Goal: Communication & Community: Answer question/provide support

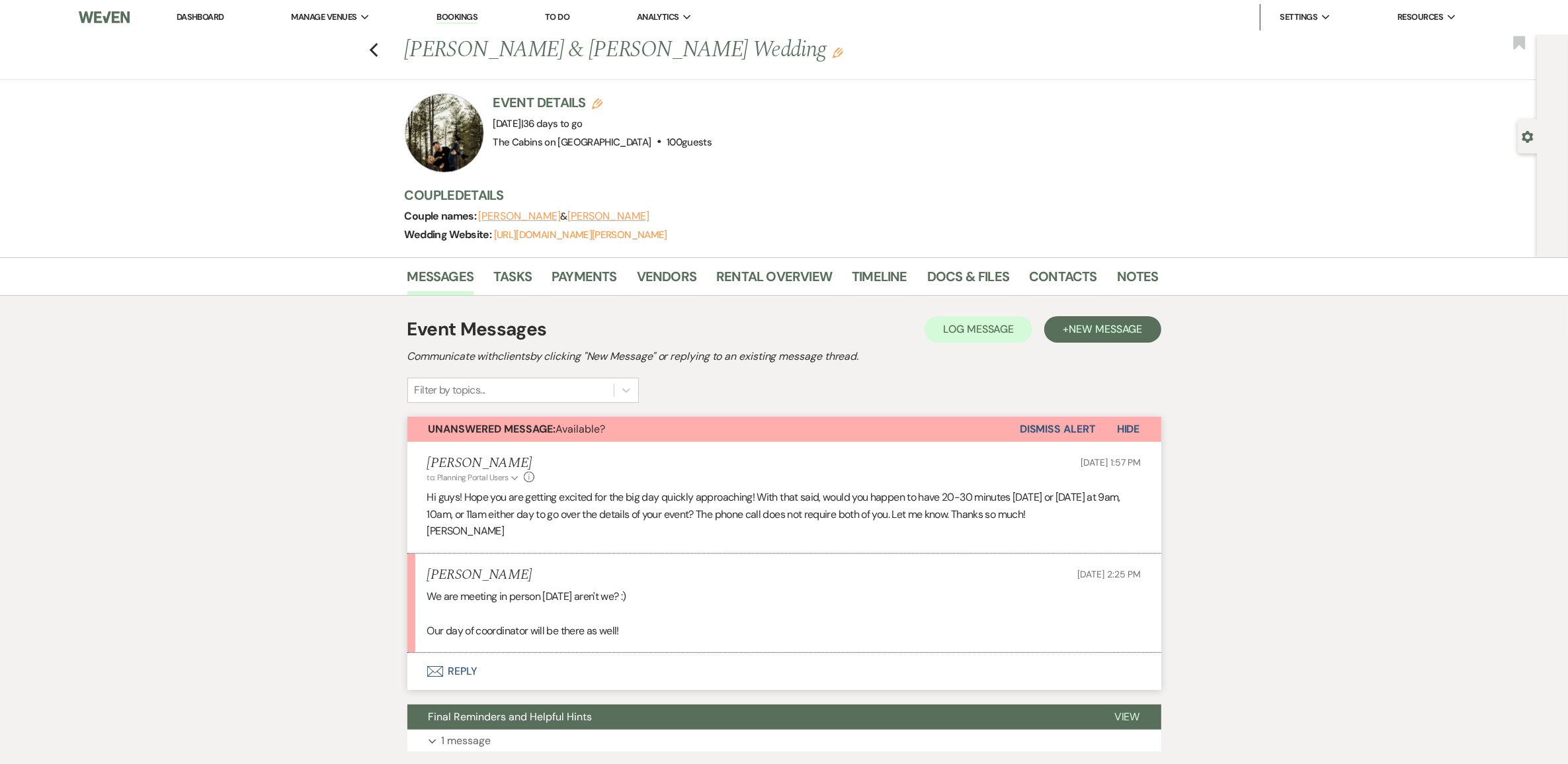
drag, startPoint x: 0, startPoint y: 0, endPoint x: 232, endPoint y: 2, distance: 232.0
click at [207, 17] on link "Dashboard" at bounding box center [201, 16] width 47 height 11
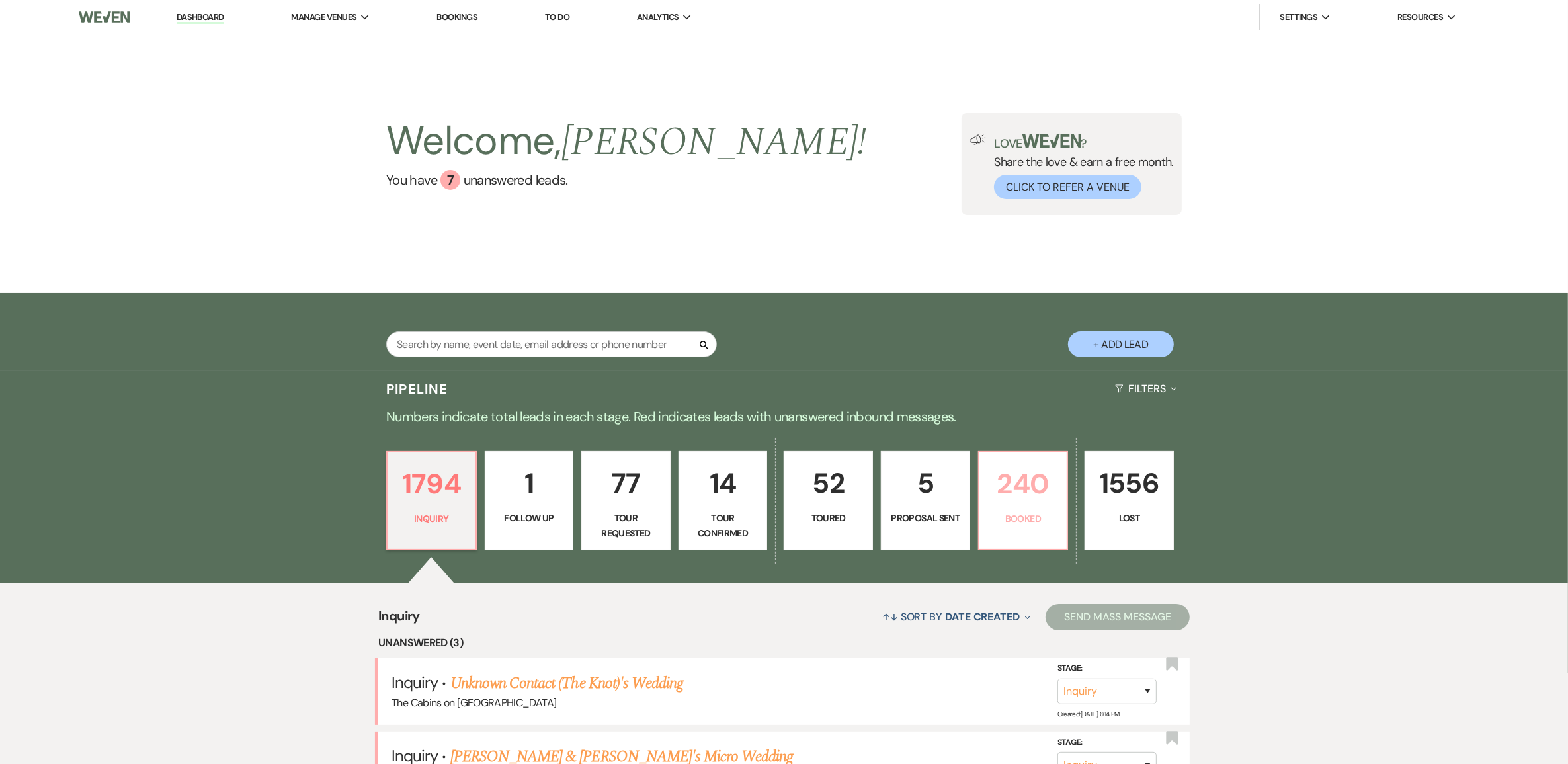
click at [994, 506] on p "240" at bounding box center [1023, 484] width 72 height 44
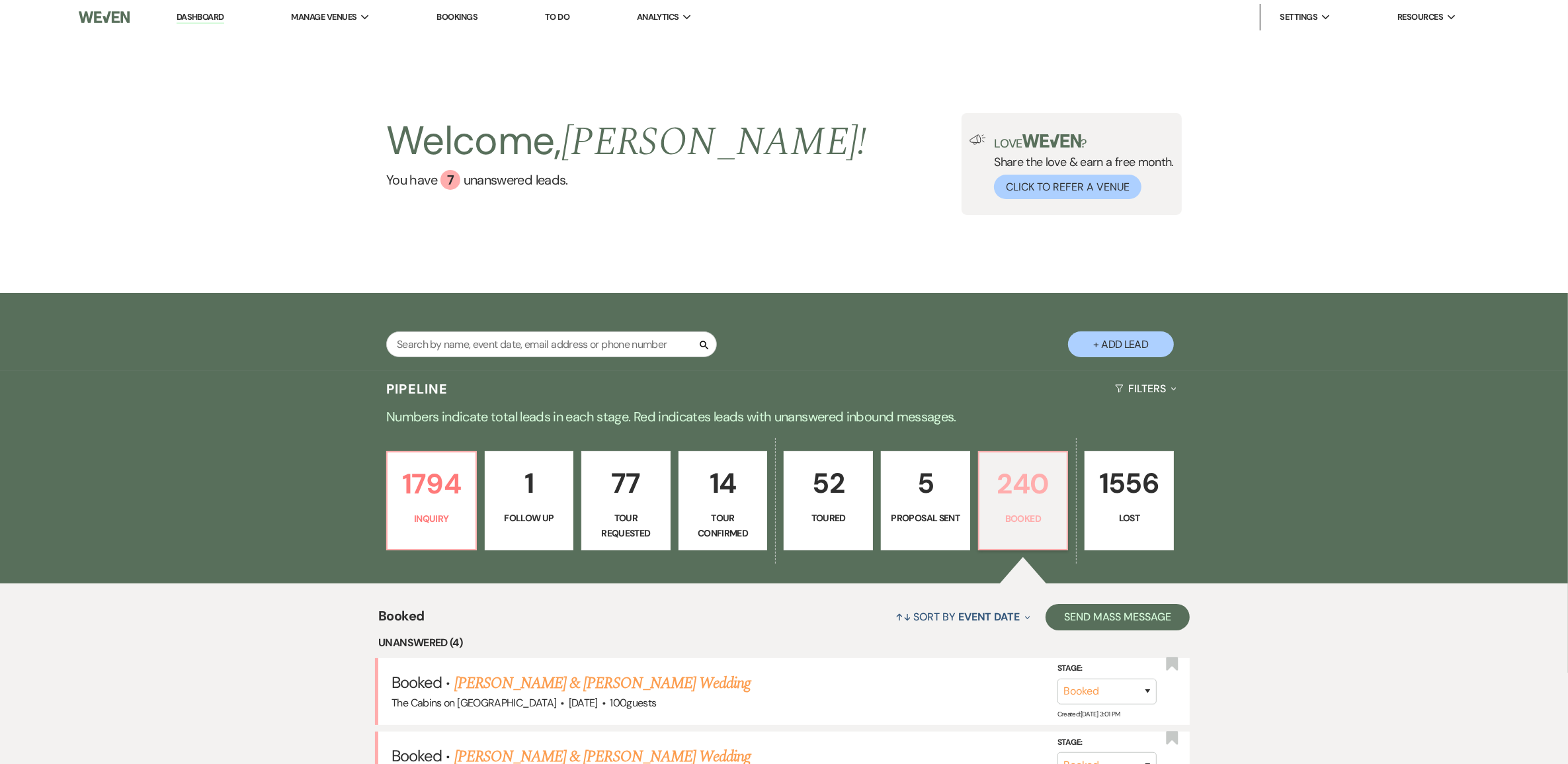
click at [1007, 506] on p "240" at bounding box center [1023, 484] width 72 height 44
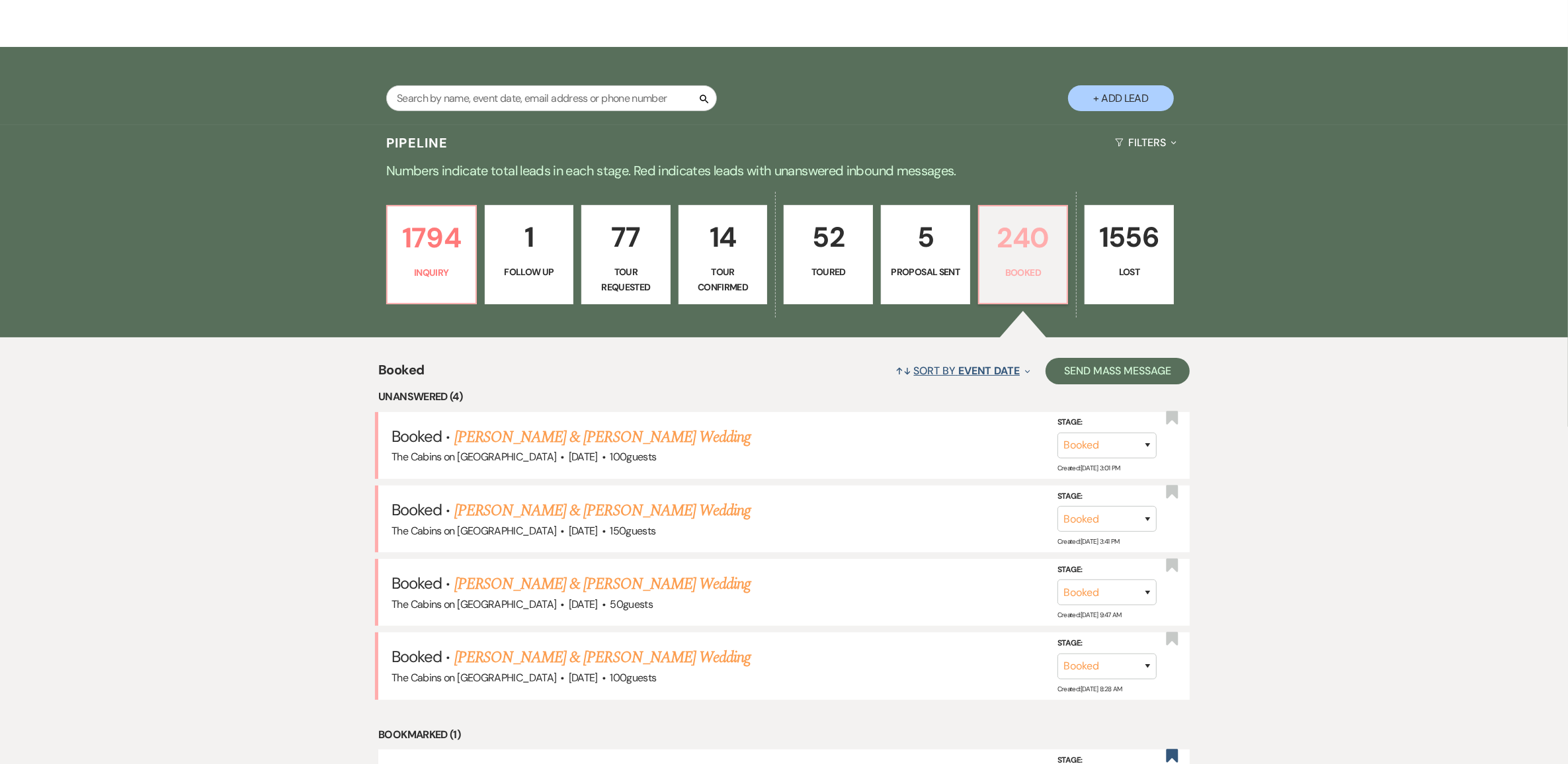
scroll to position [248, 0]
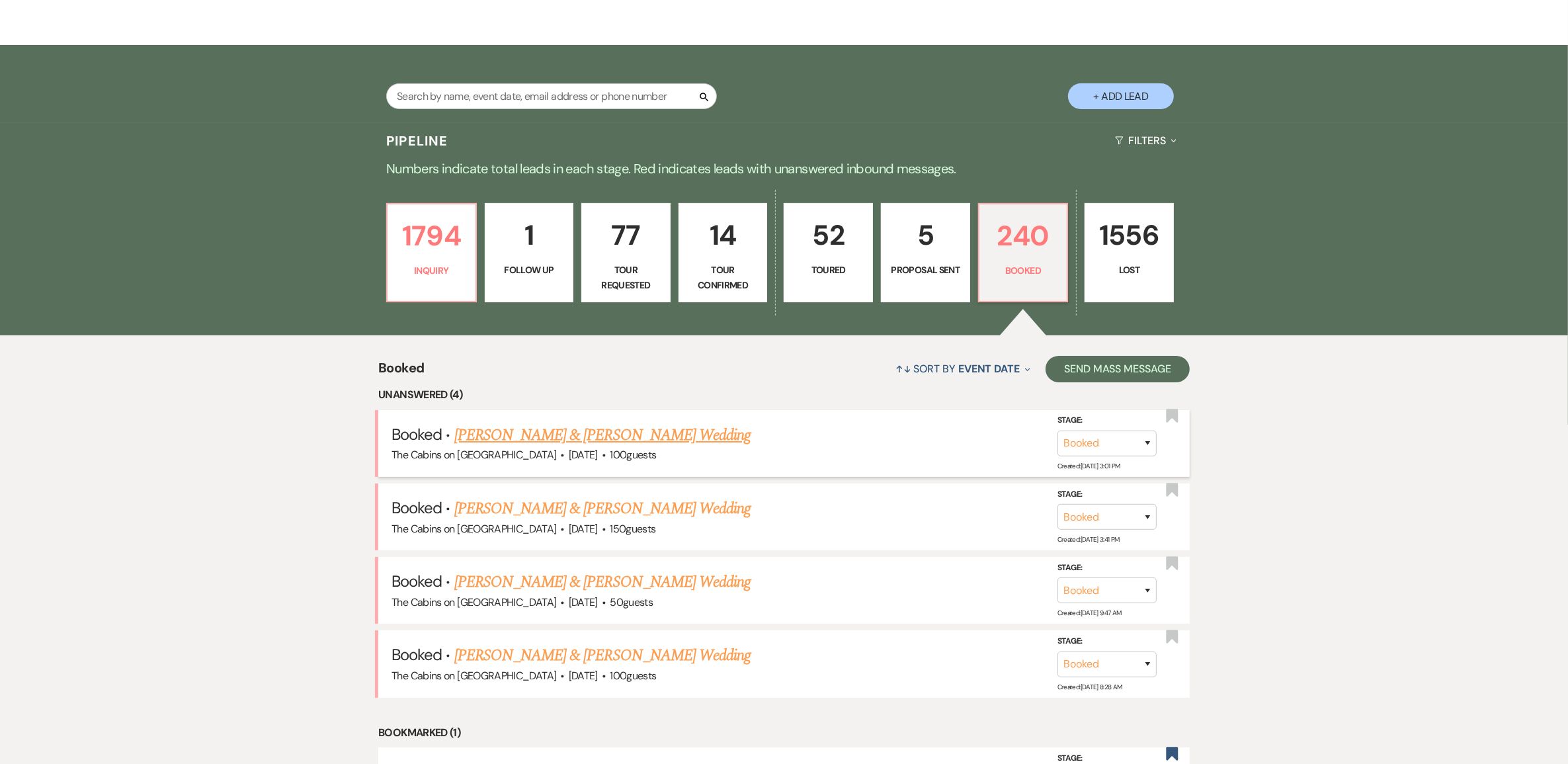
click at [612, 447] on link "[PERSON_NAME] & [PERSON_NAME] Wedding" at bounding box center [602, 435] width 296 height 24
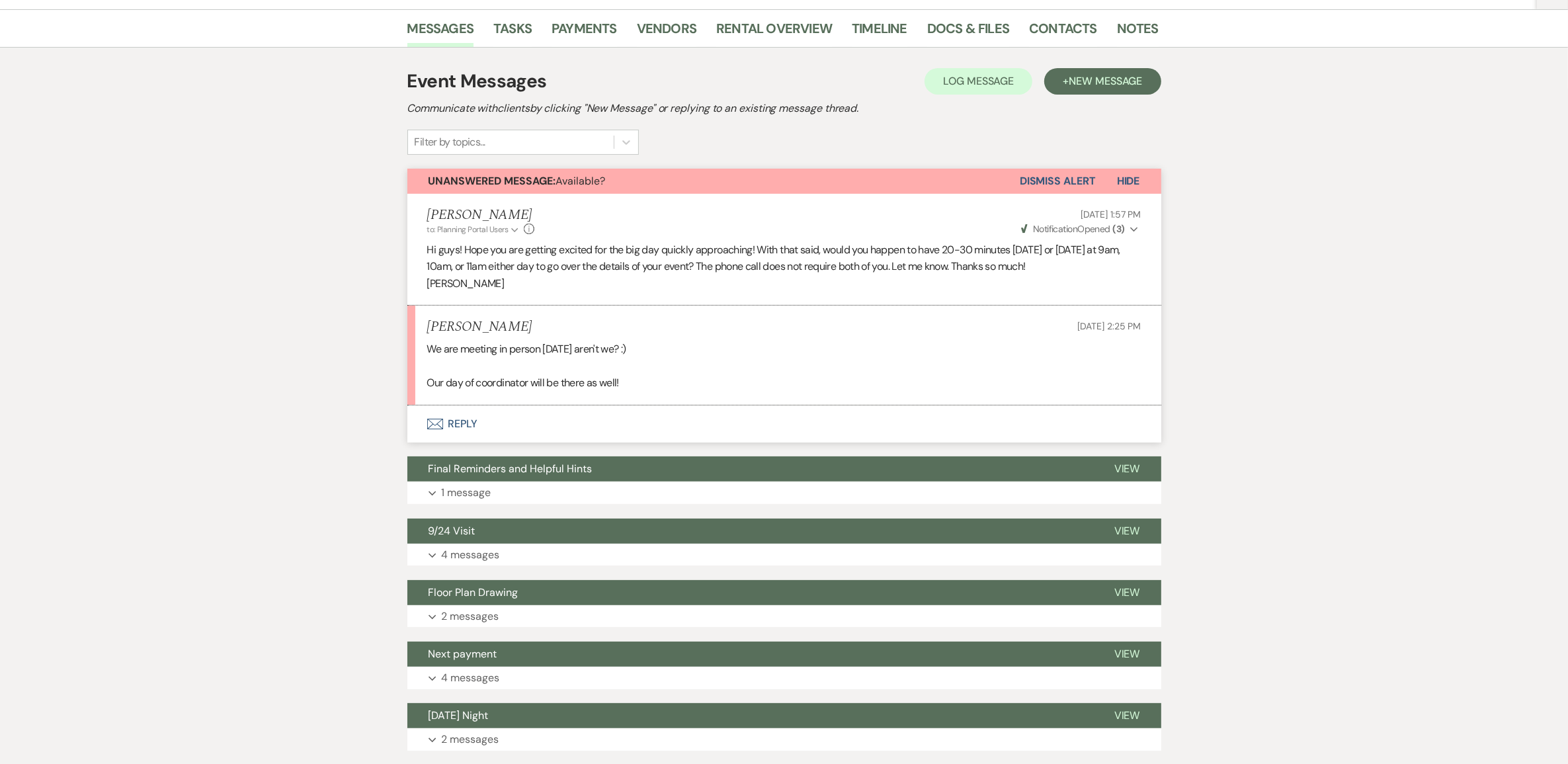
click at [471, 442] on button "Envelope Reply" at bounding box center [784, 424] width 754 height 37
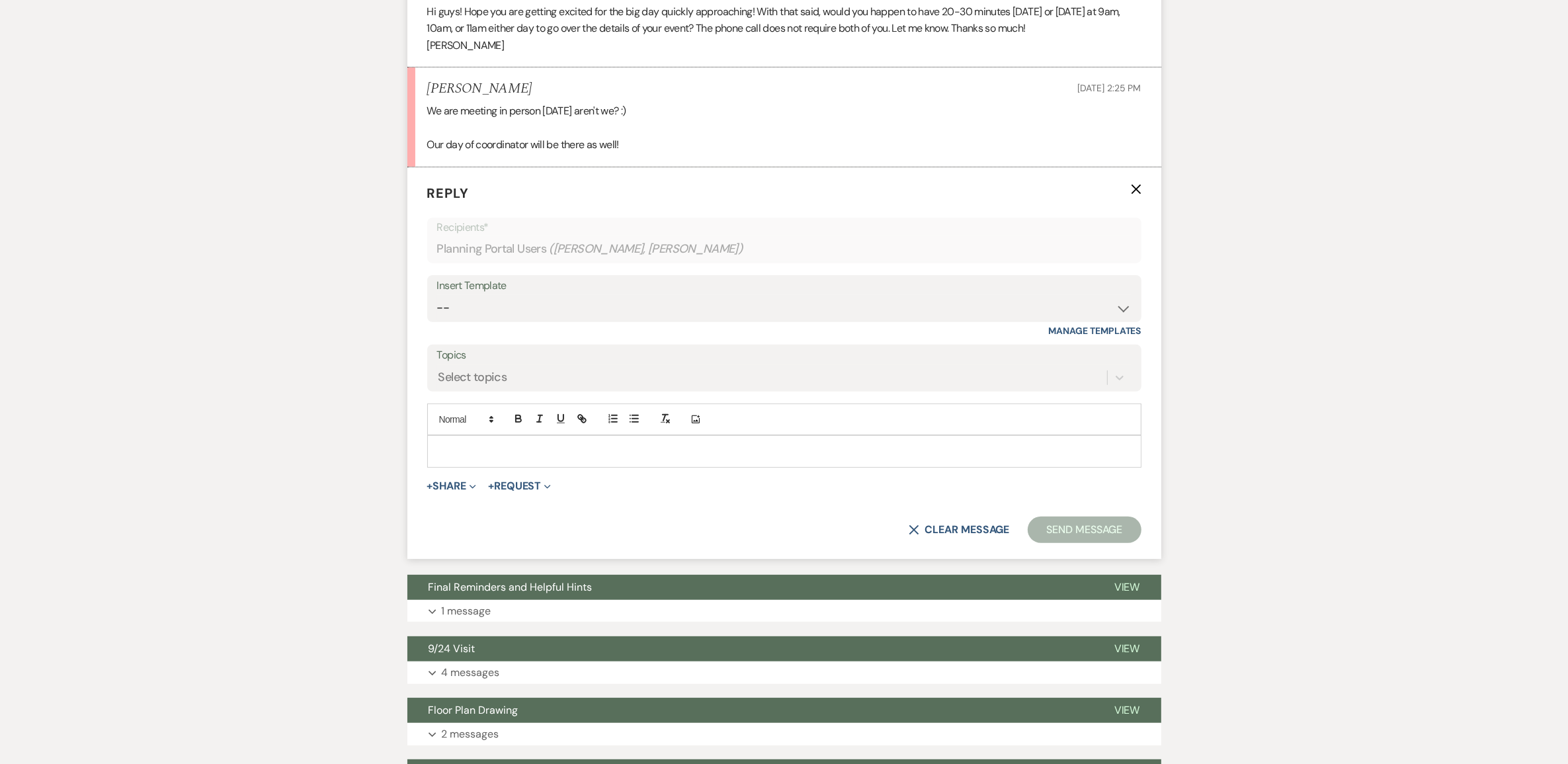
scroll to position [550, 0]
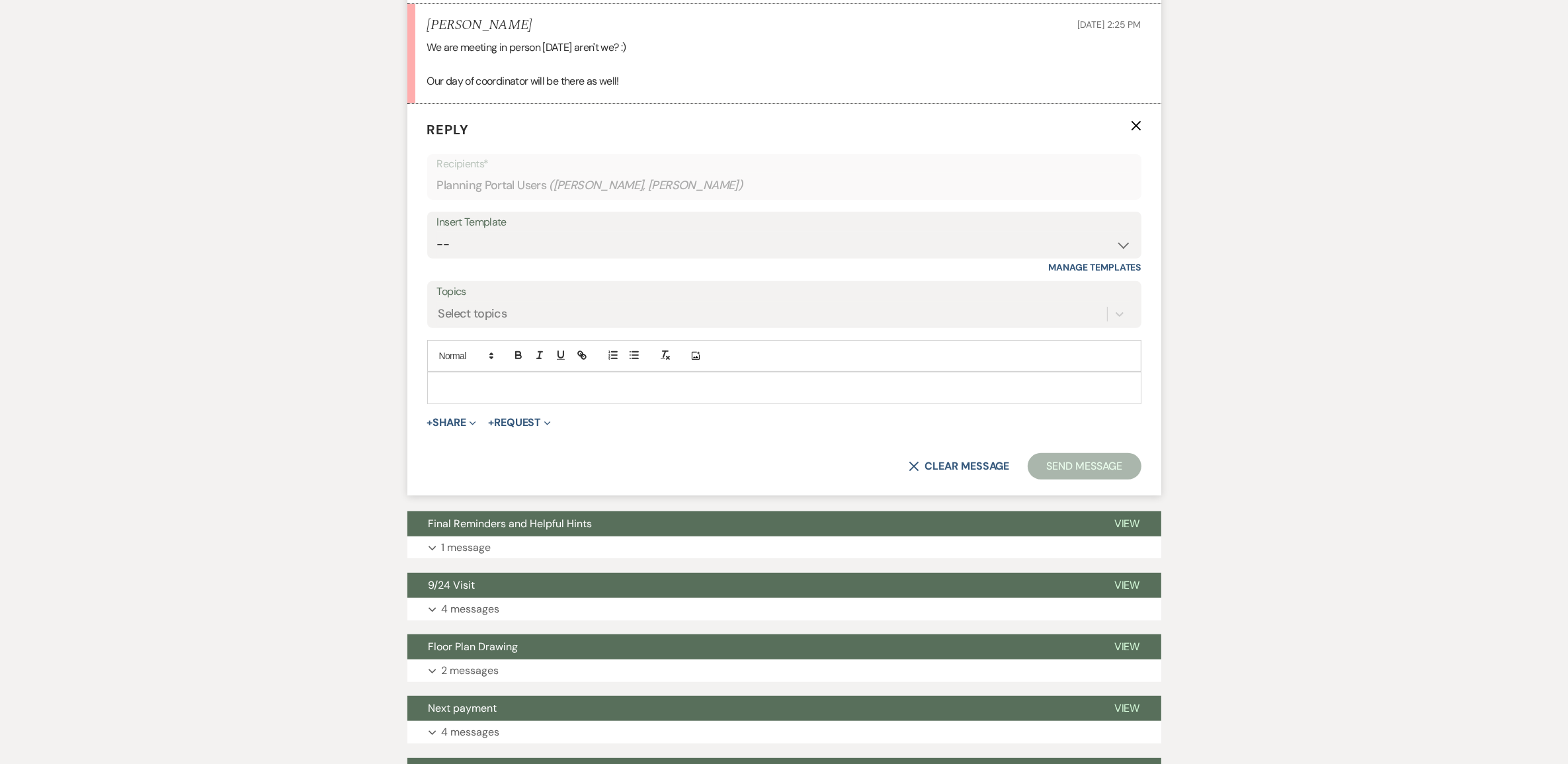
click at [464, 395] on p at bounding box center [784, 387] width 693 height 14
click at [1047, 480] on button "Send Message" at bounding box center [1085, 465] width 113 height 26
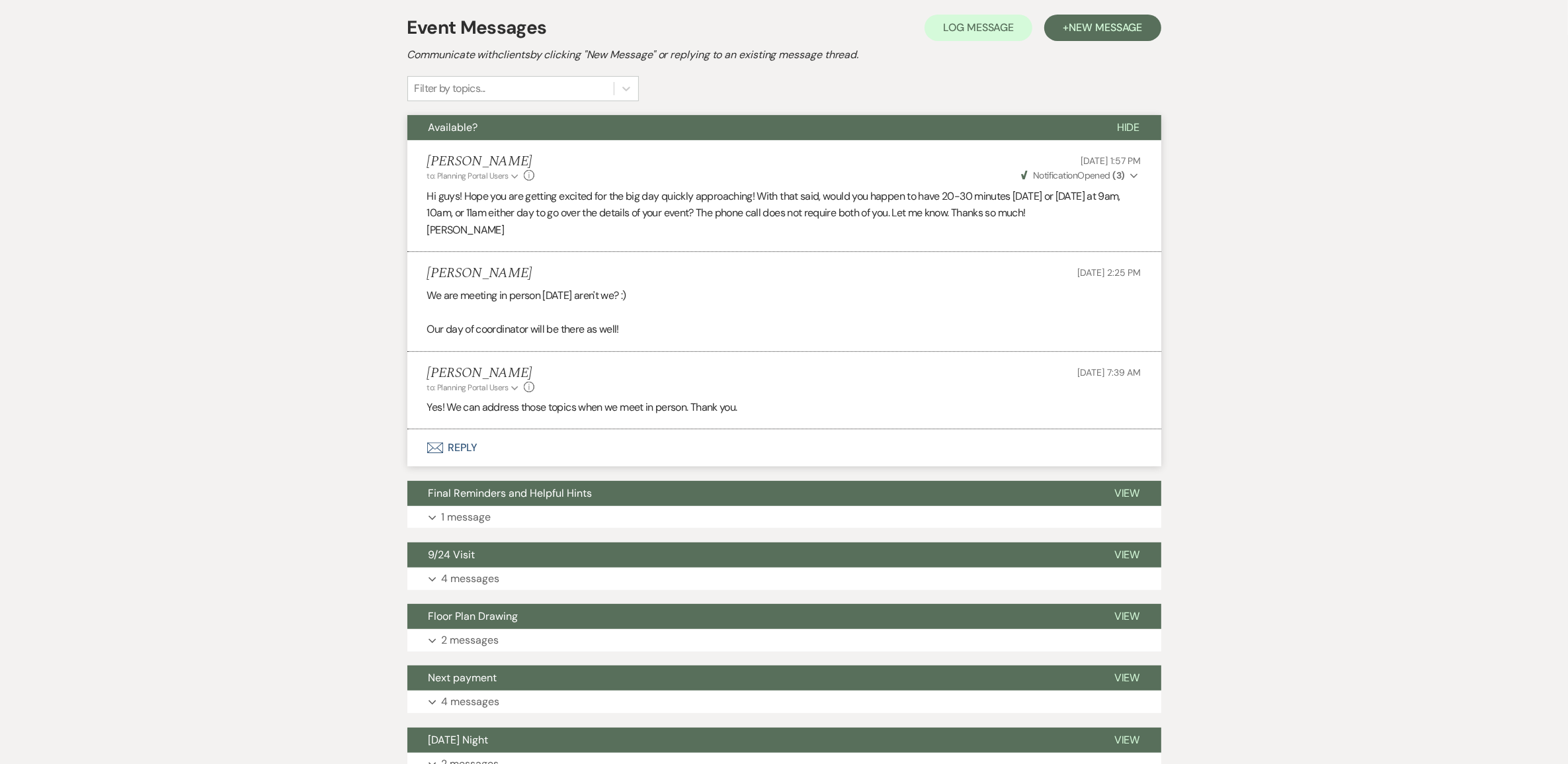
scroll to position [0, 0]
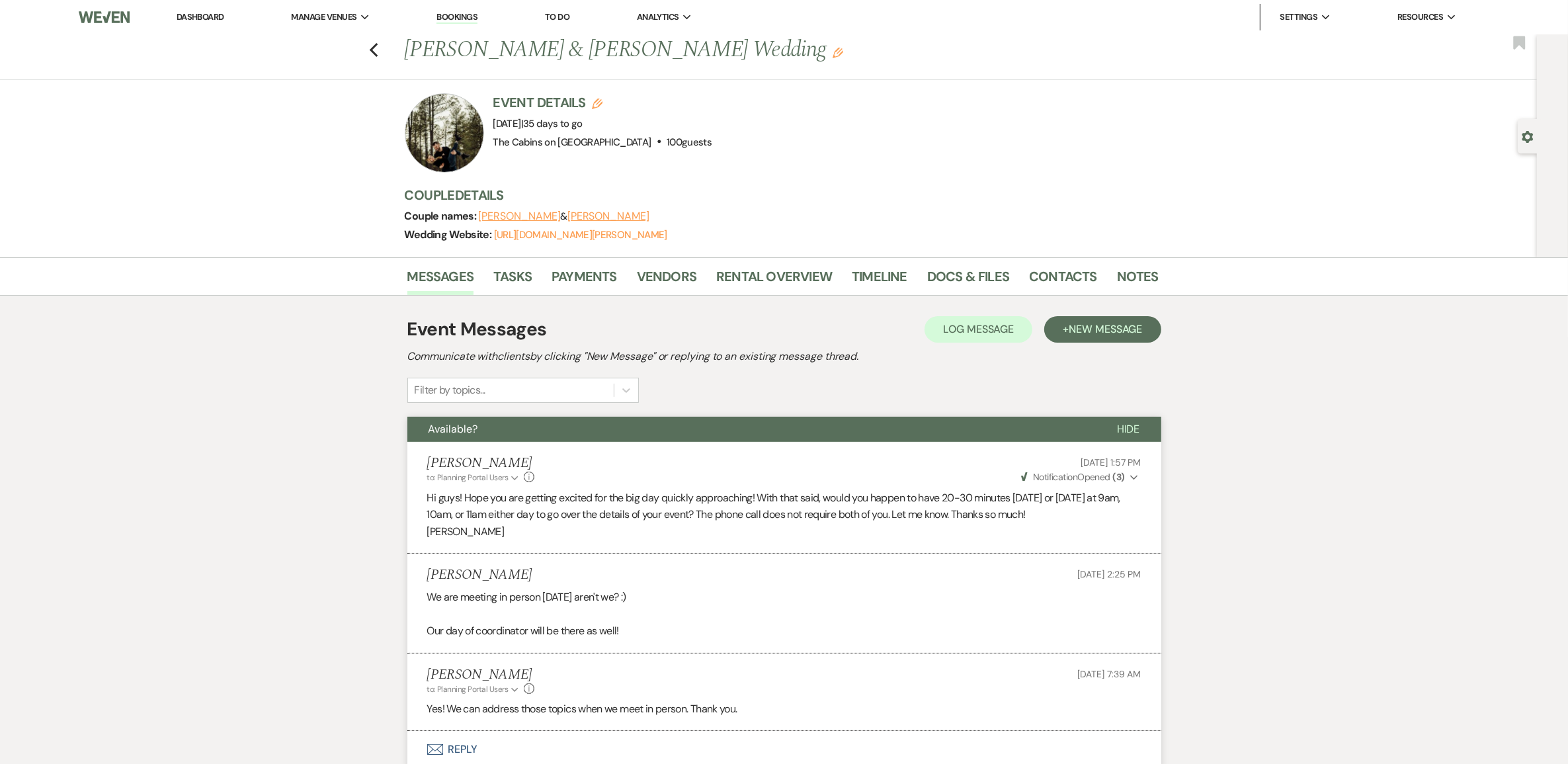
click at [211, 12] on link "Dashboard" at bounding box center [201, 16] width 47 height 11
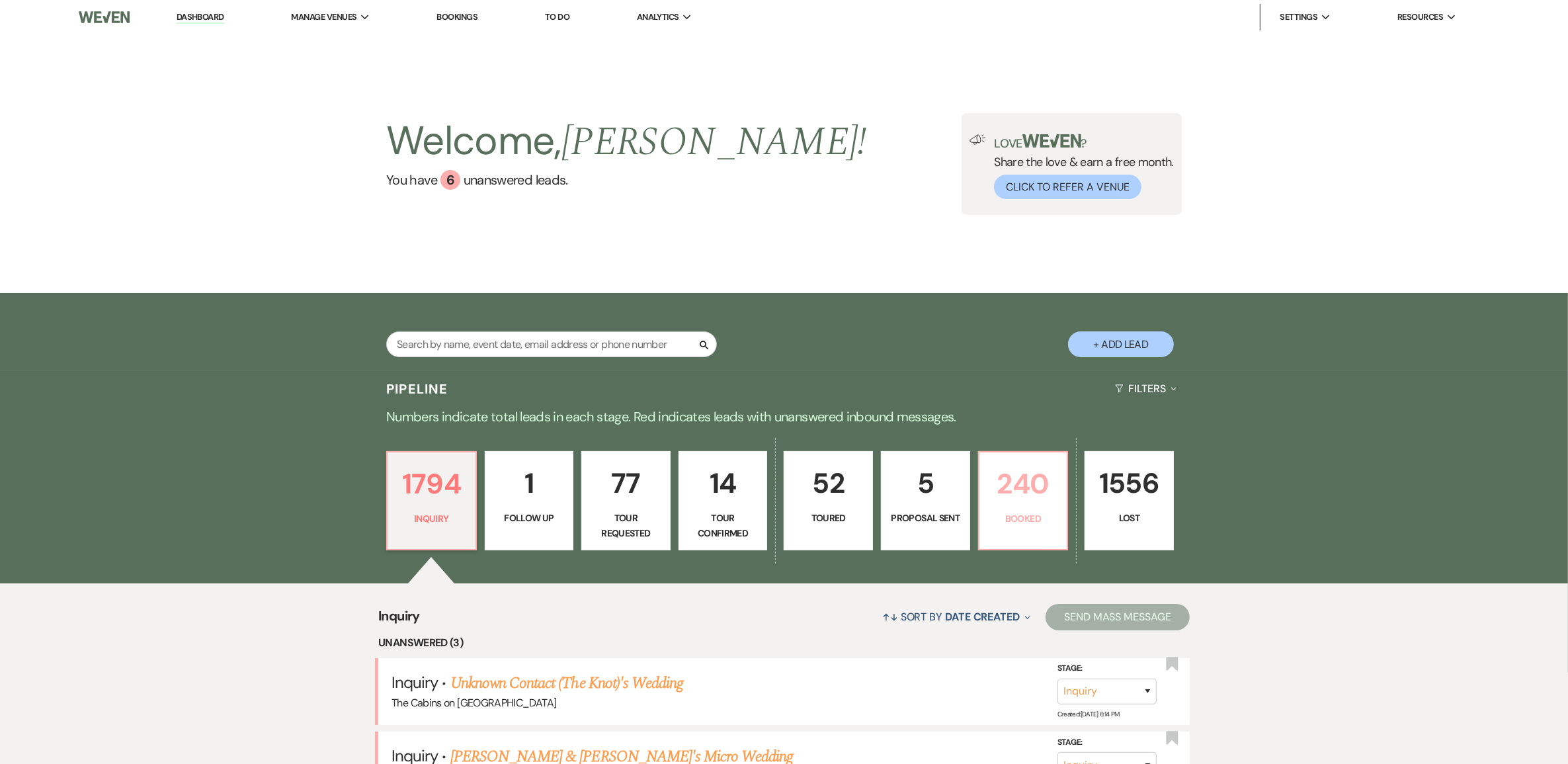
click at [1020, 506] on p "240" at bounding box center [1023, 484] width 72 height 44
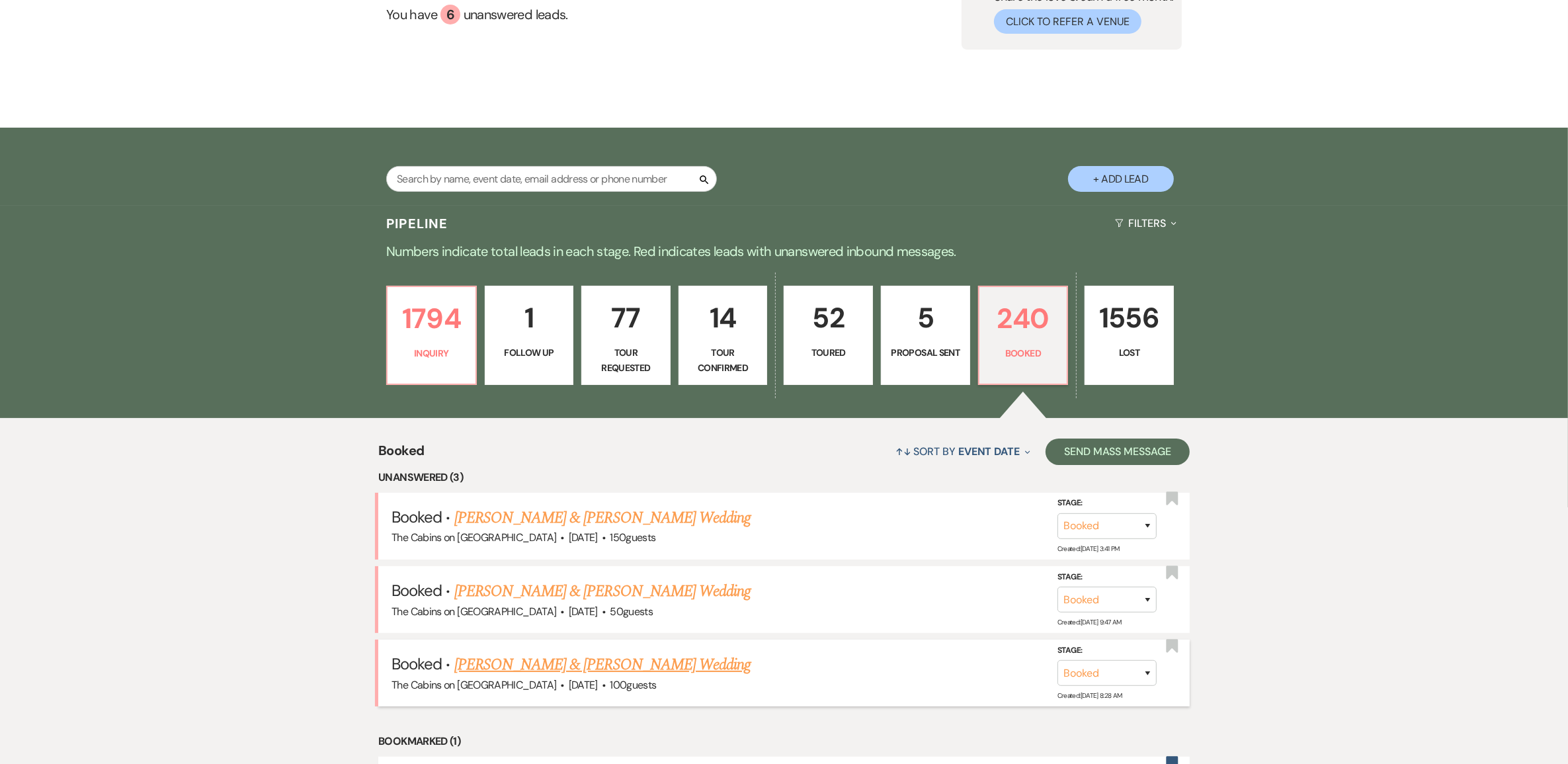
scroll to position [248, 0]
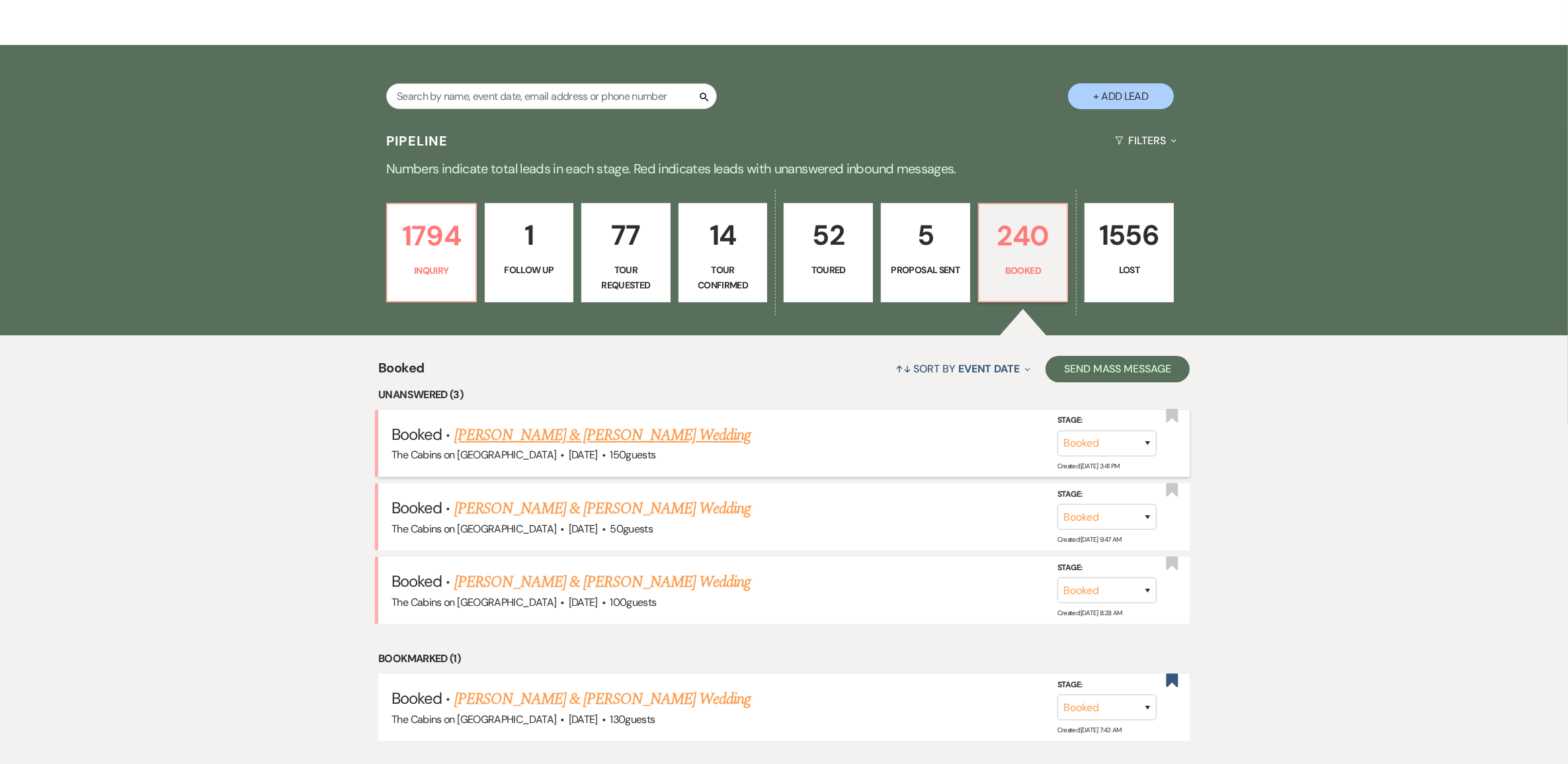
click at [610, 447] on link "[PERSON_NAME] & [PERSON_NAME] Wedding" at bounding box center [602, 435] width 296 height 24
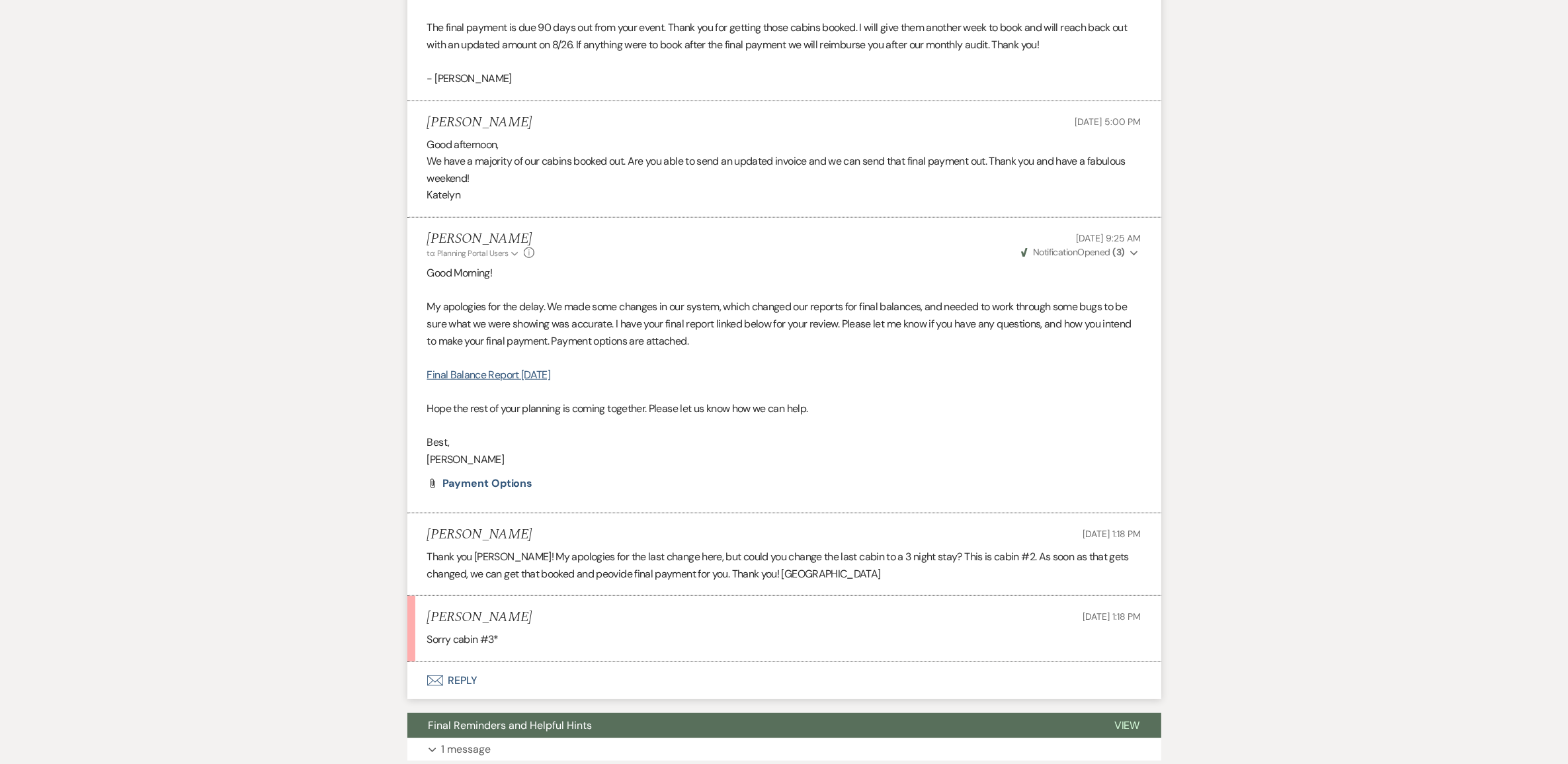
scroll to position [744, 0]
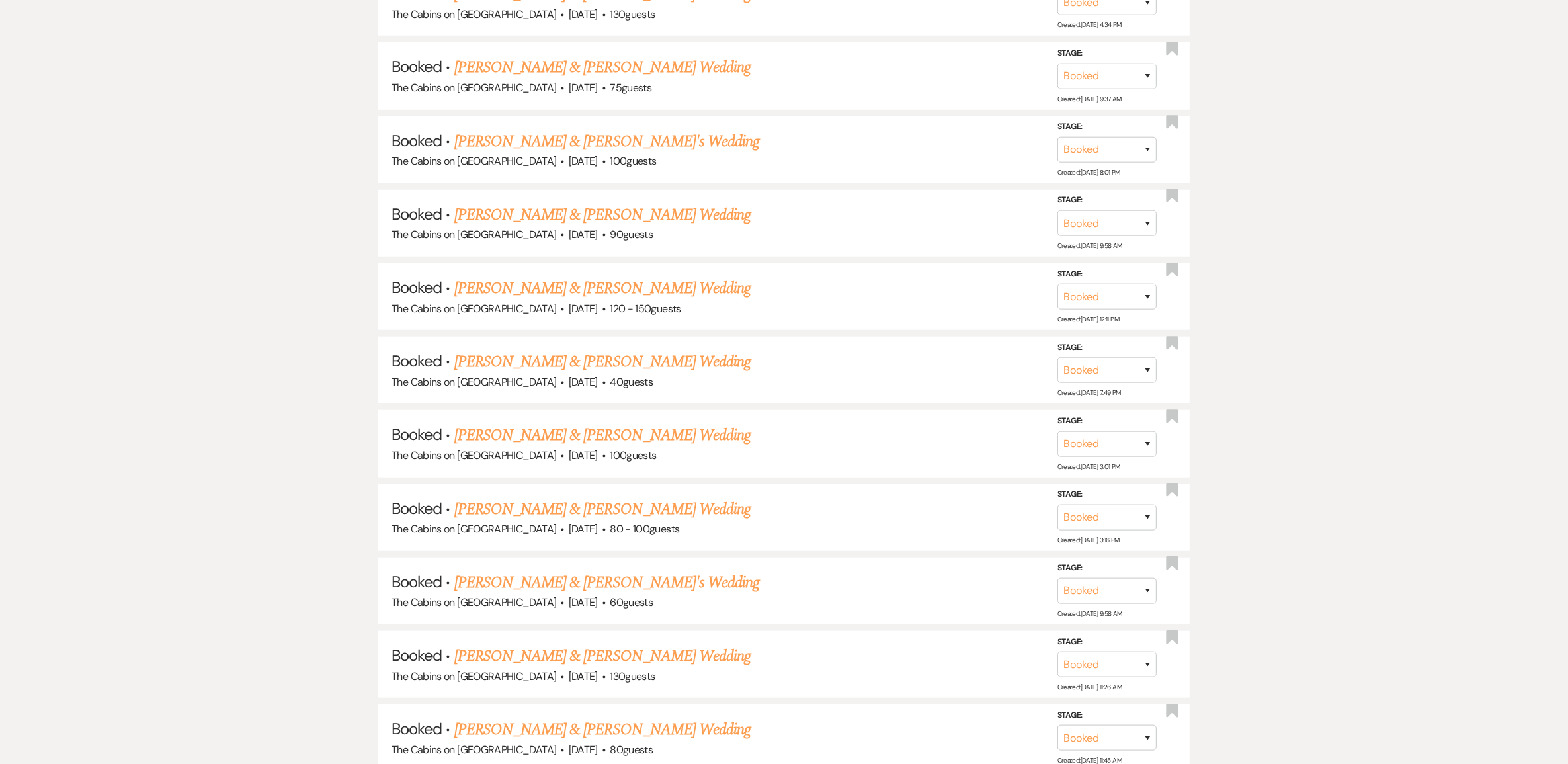
scroll to position [1322, 0]
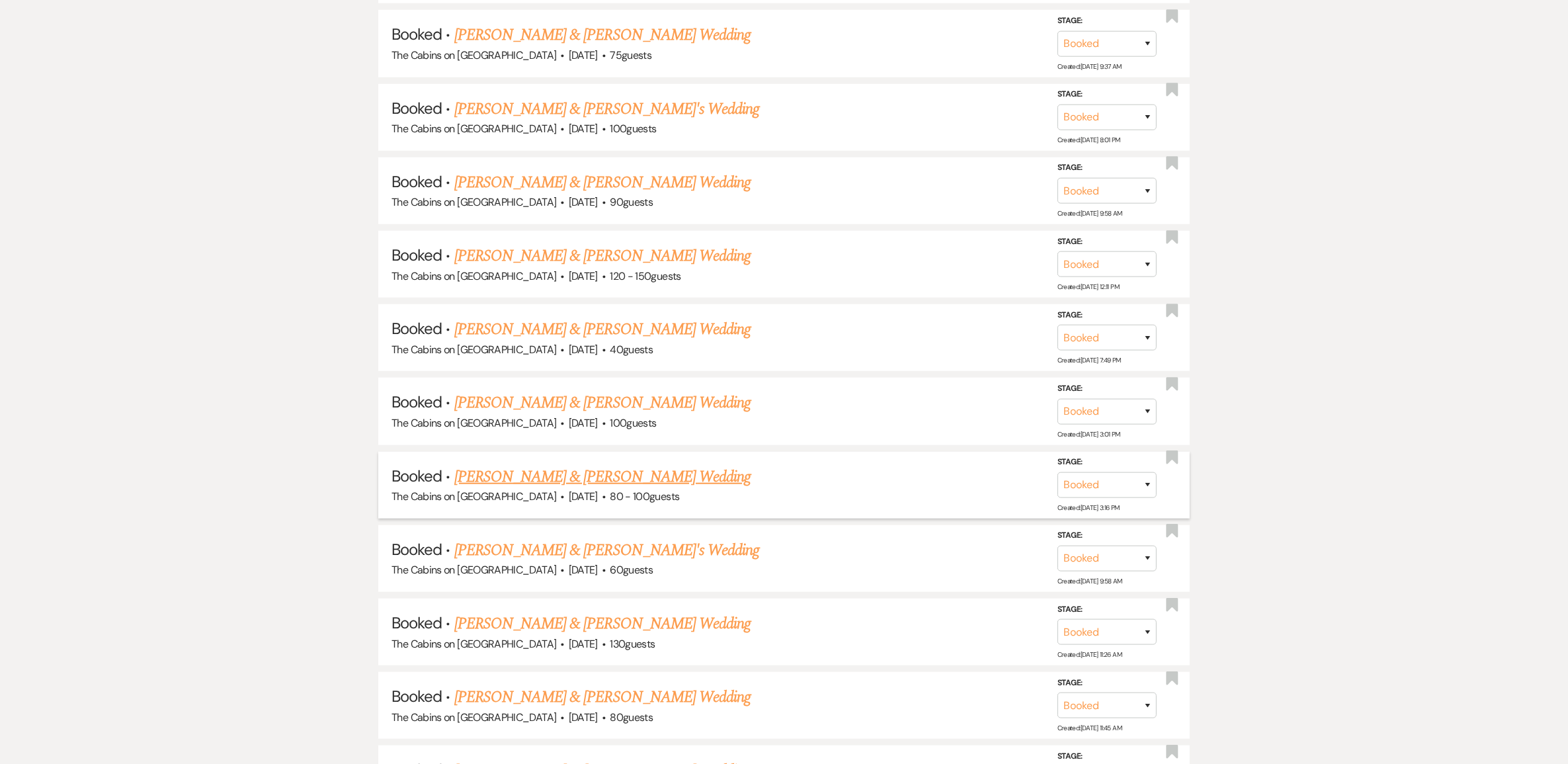
click at [541, 489] on link "[PERSON_NAME] & [PERSON_NAME] Wedding" at bounding box center [602, 476] width 296 height 24
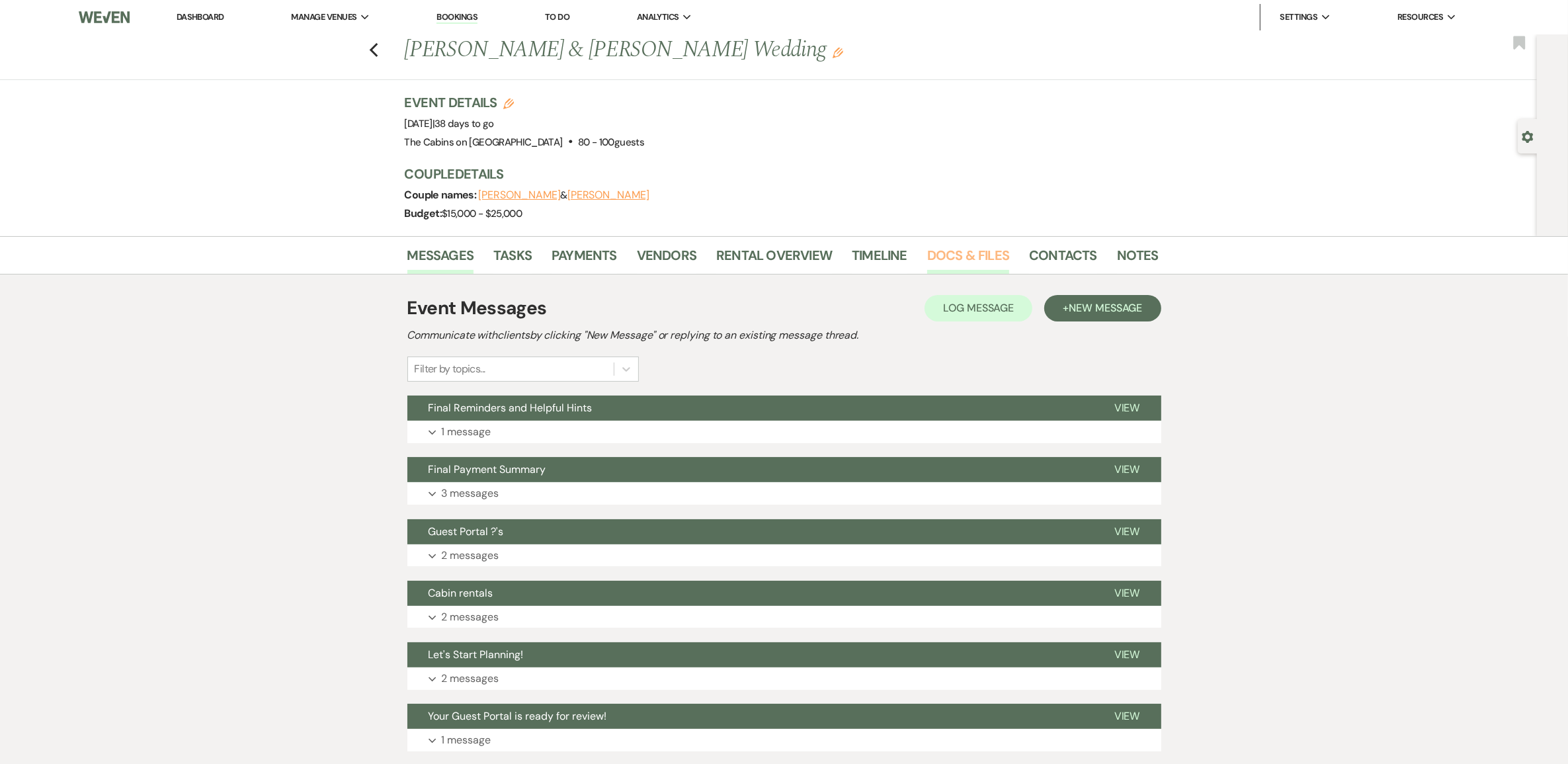
click at [973, 274] on link "Docs & Files" at bounding box center [968, 259] width 82 height 29
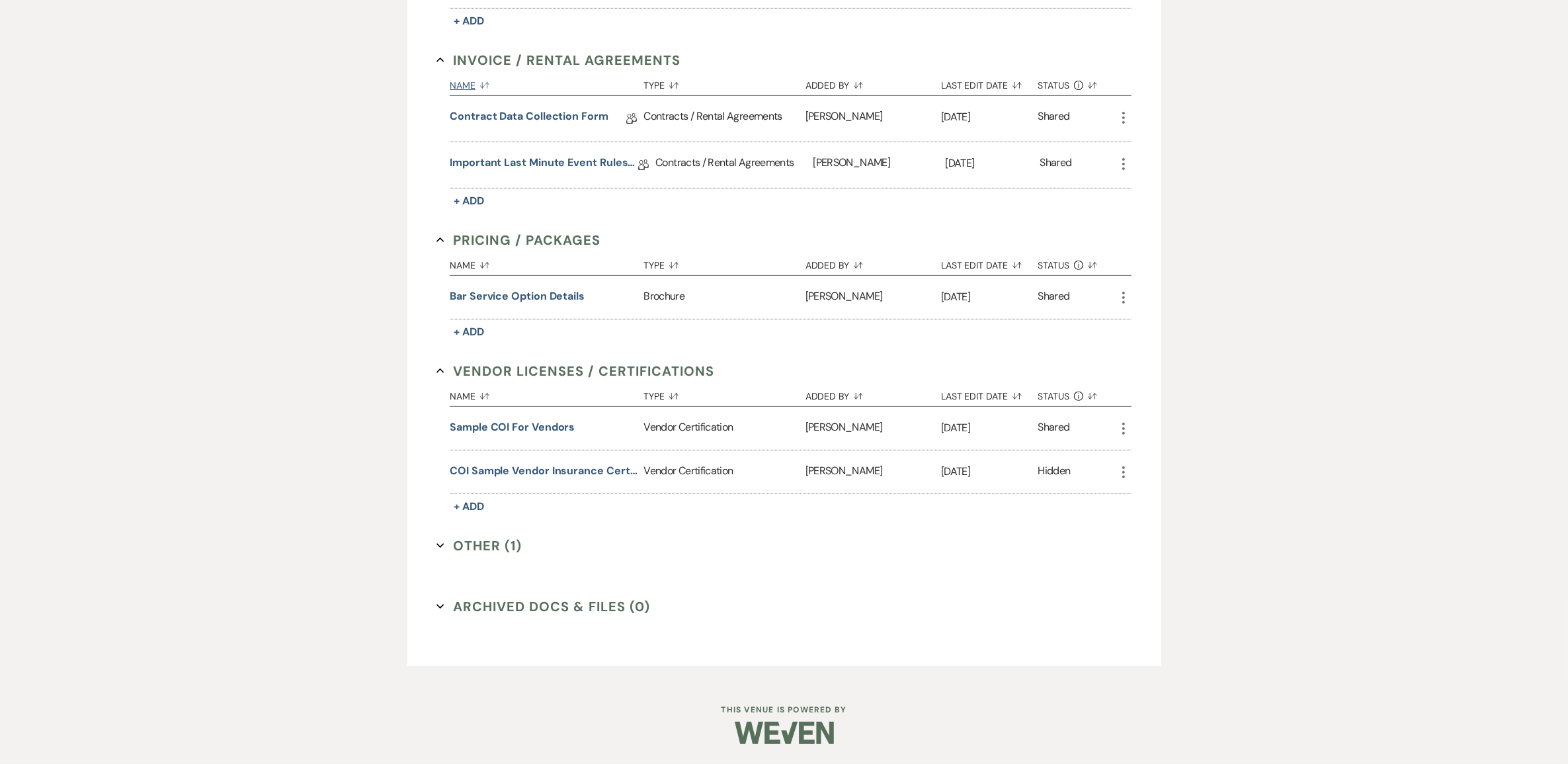
scroll to position [725, 0]
click at [509, 536] on button "Other (1) Expand" at bounding box center [479, 545] width 85 height 19
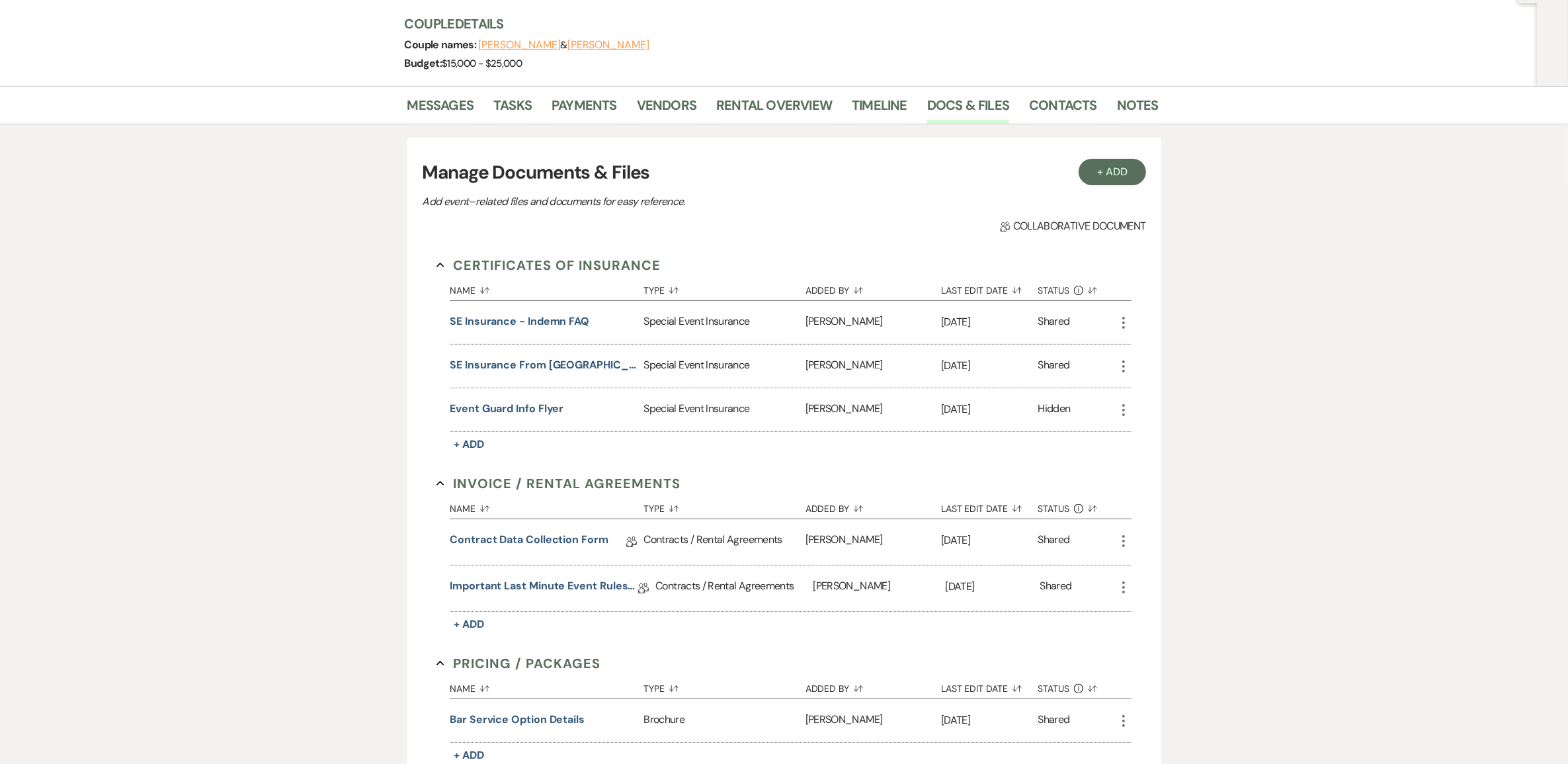
scroll to position [0, 0]
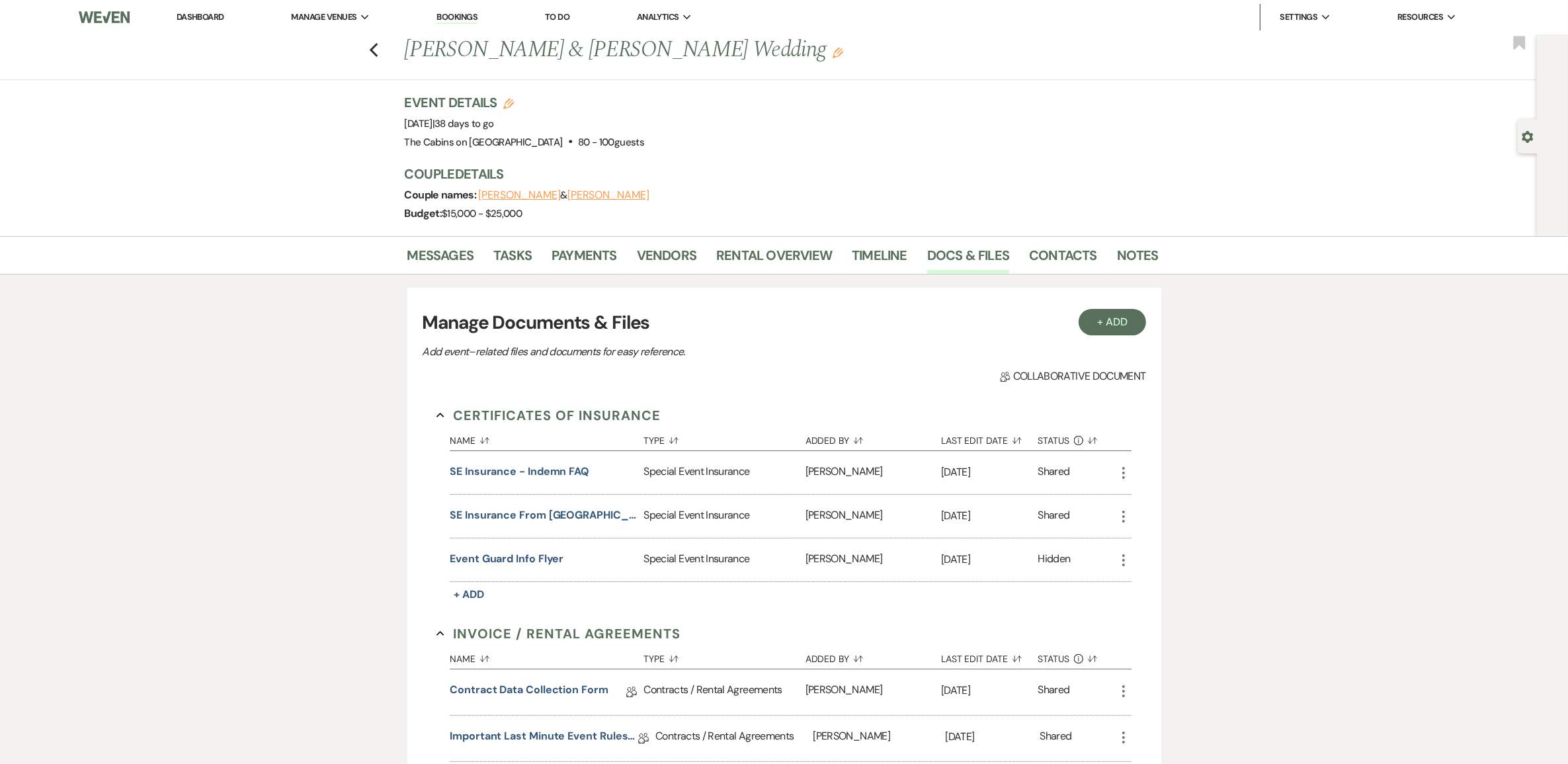
click at [533, 201] on button "[PERSON_NAME]" at bounding box center [520, 195] width 82 height 11
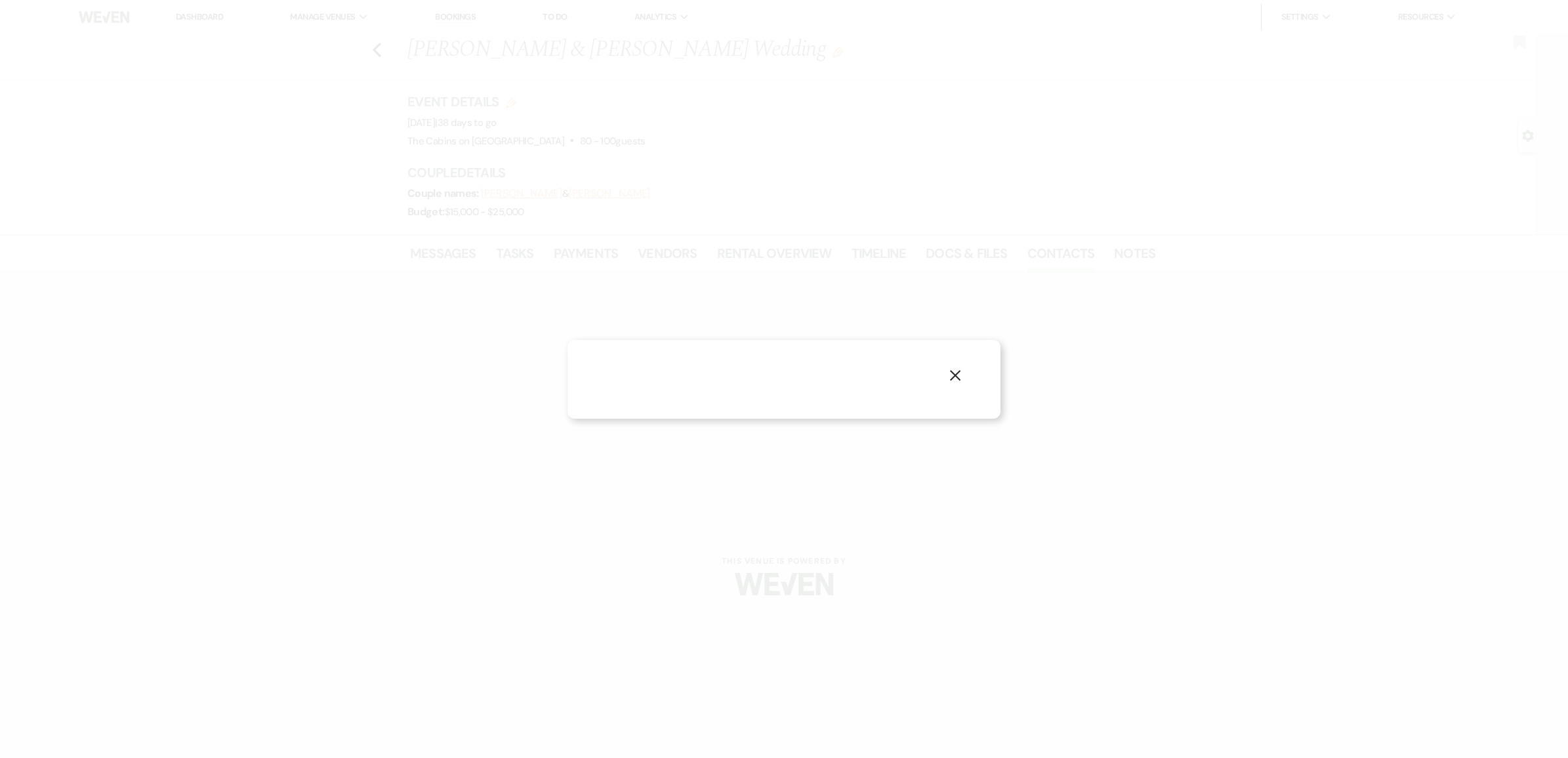
select select "1"
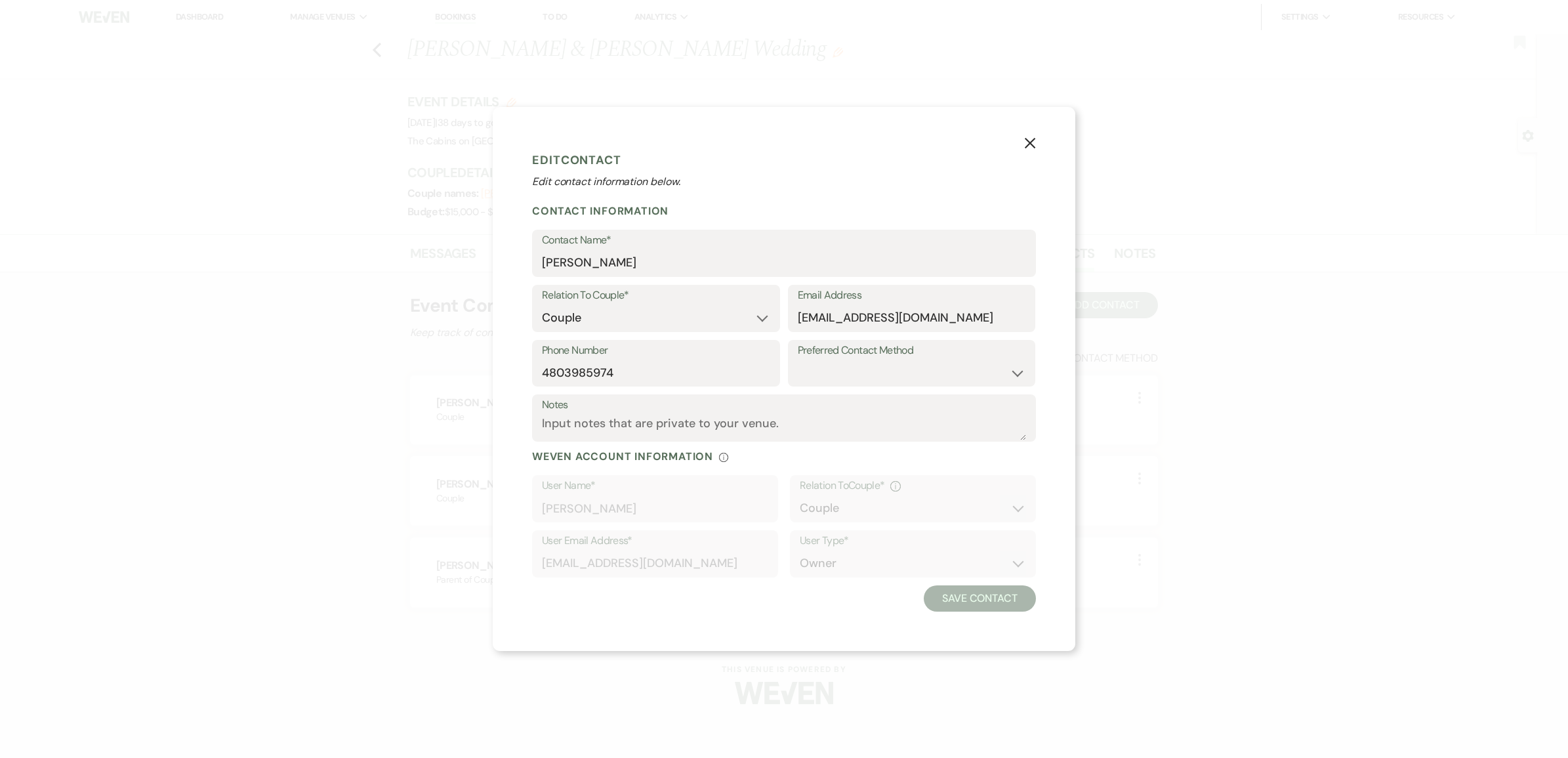
click at [1035, 137] on use "button" at bounding box center [1030, 142] width 11 height 11
